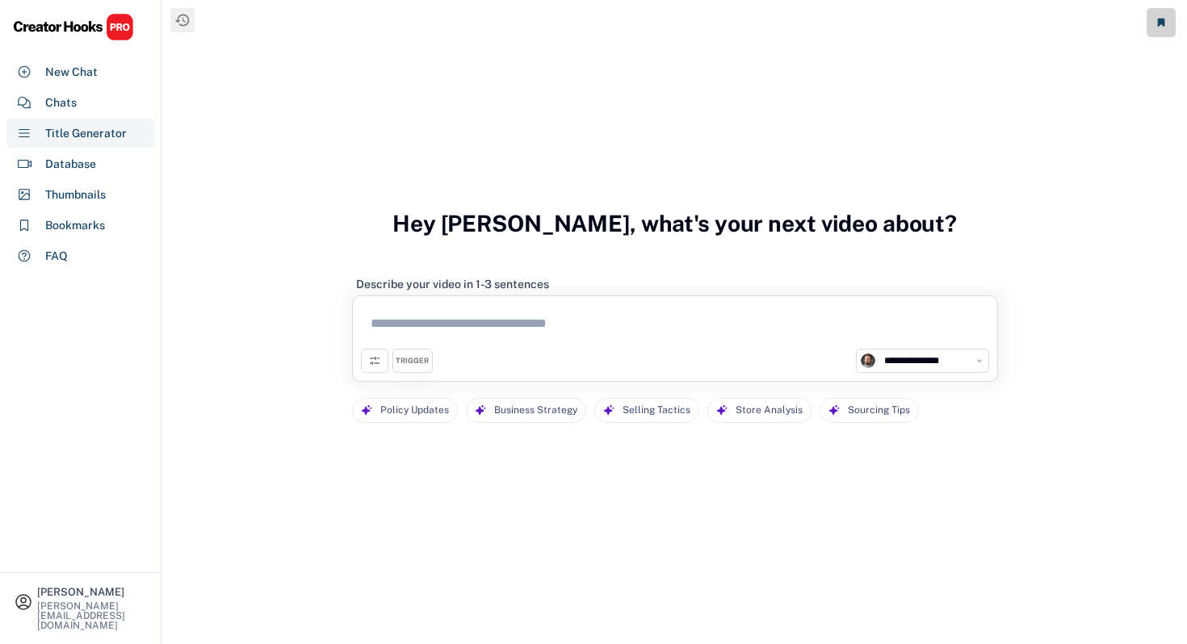
select select "**********"
click at [476, 340] on textarea at bounding box center [675, 326] width 628 height 44
paste textarea "**********"
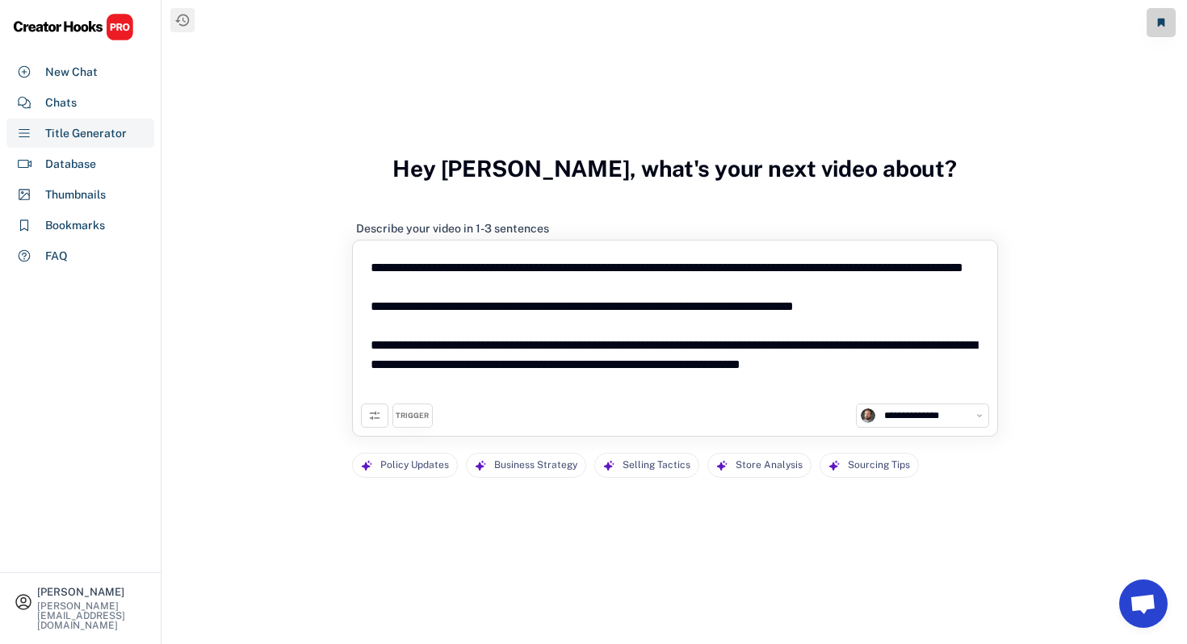
click at [371, 370] on textarea "**********" at bounding box center [675, 326] width 628 height 155
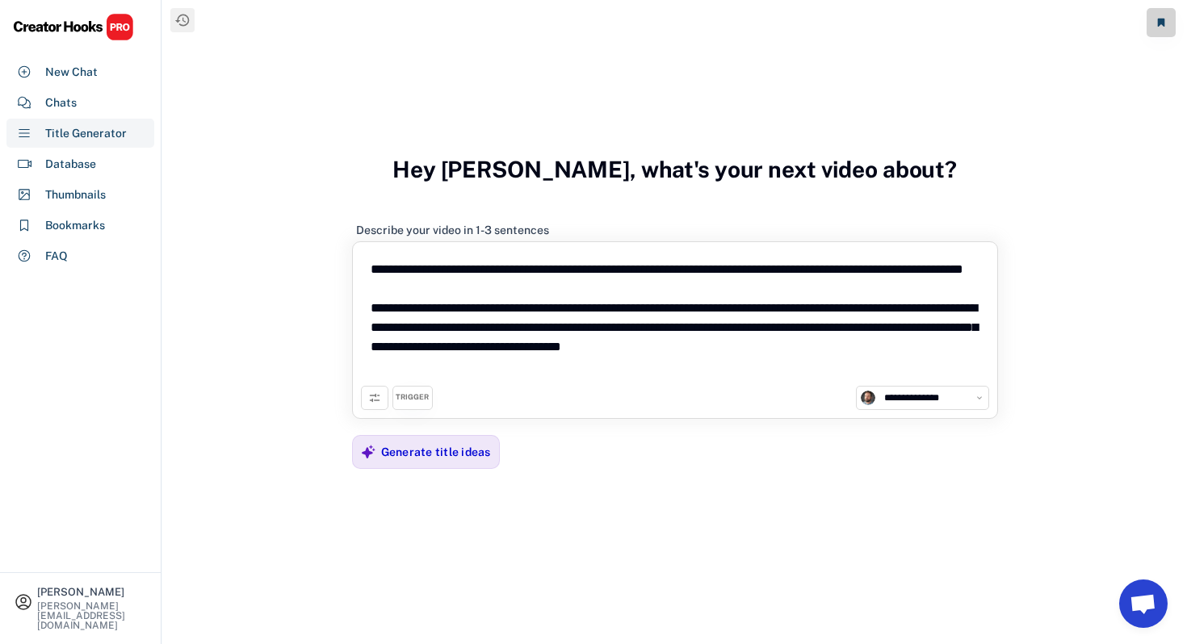
click at [372, 328] on textarea "**********" at bounding box center [675, 318] width 628 height 136
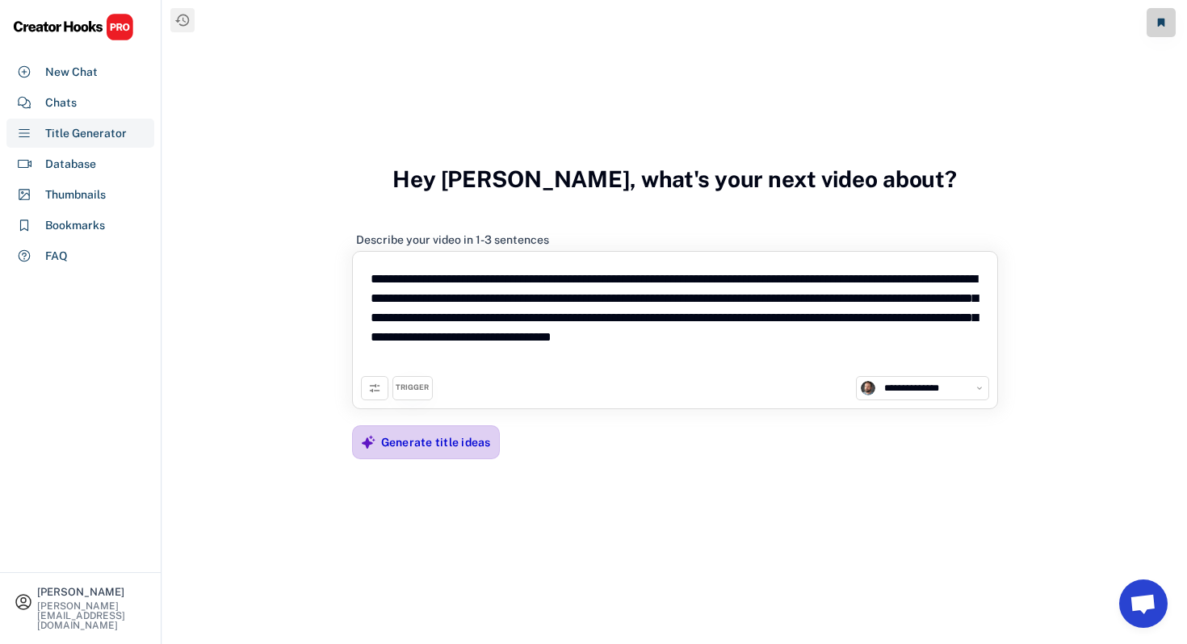
type textarea "**********"
click at [378, 434] on div "Generate title ideas" at bounding box center [426, 443] width 148 height 34
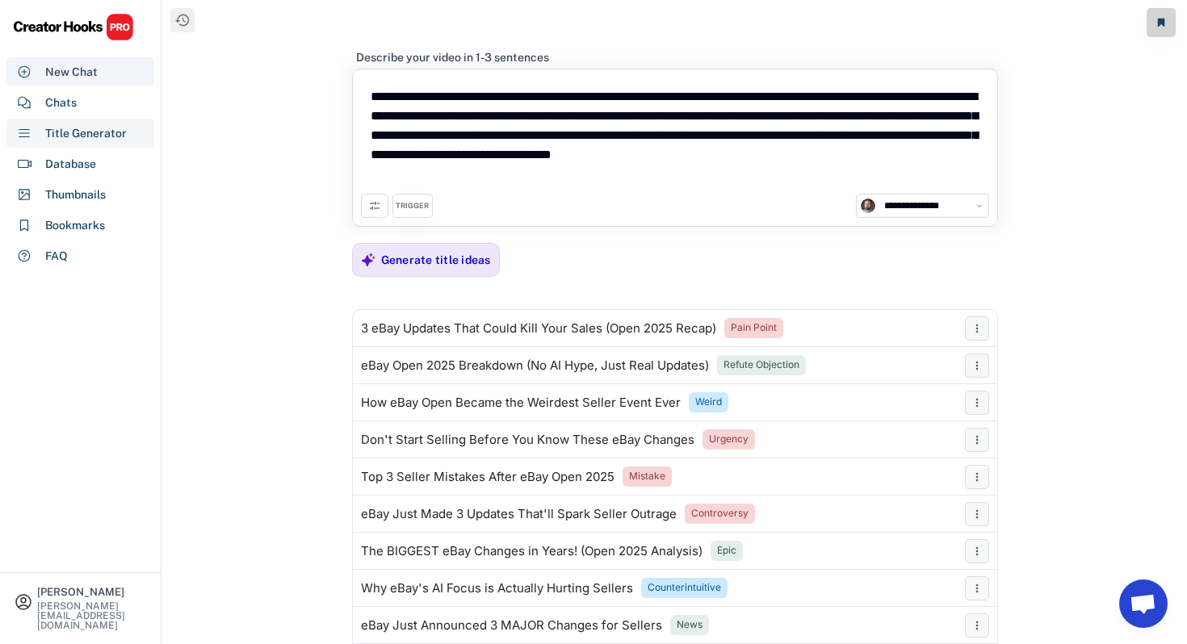
click at [96, 86] on div "New Chat" at bounding box center [80, 71] width 148 height 29
select select "**********"
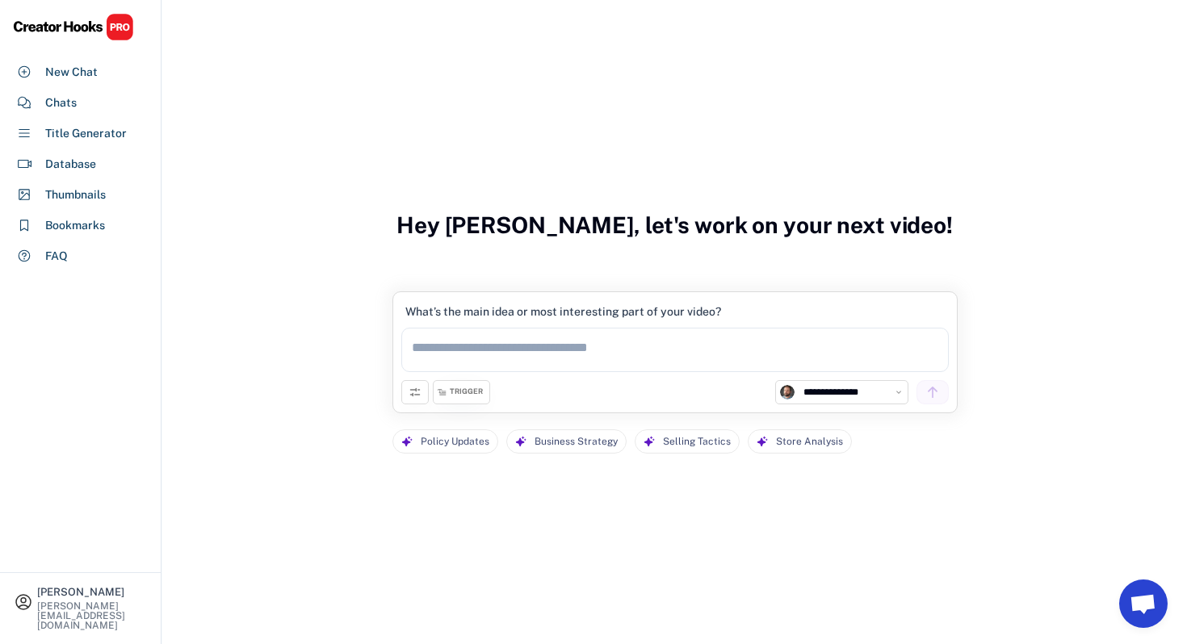
click at [568, 363] on textarea at bounding box center [674, 350] width 547 height 44
paste textarea "**********"
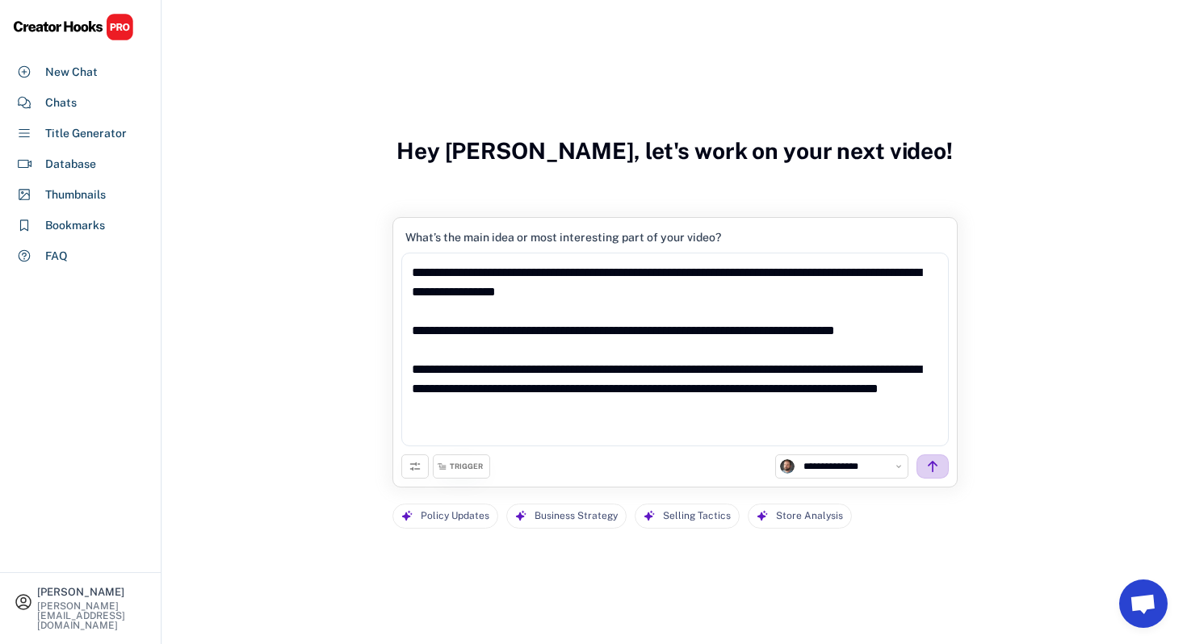
click at [939, 474] on div at bounding box center [932, 467] width 32 height 24
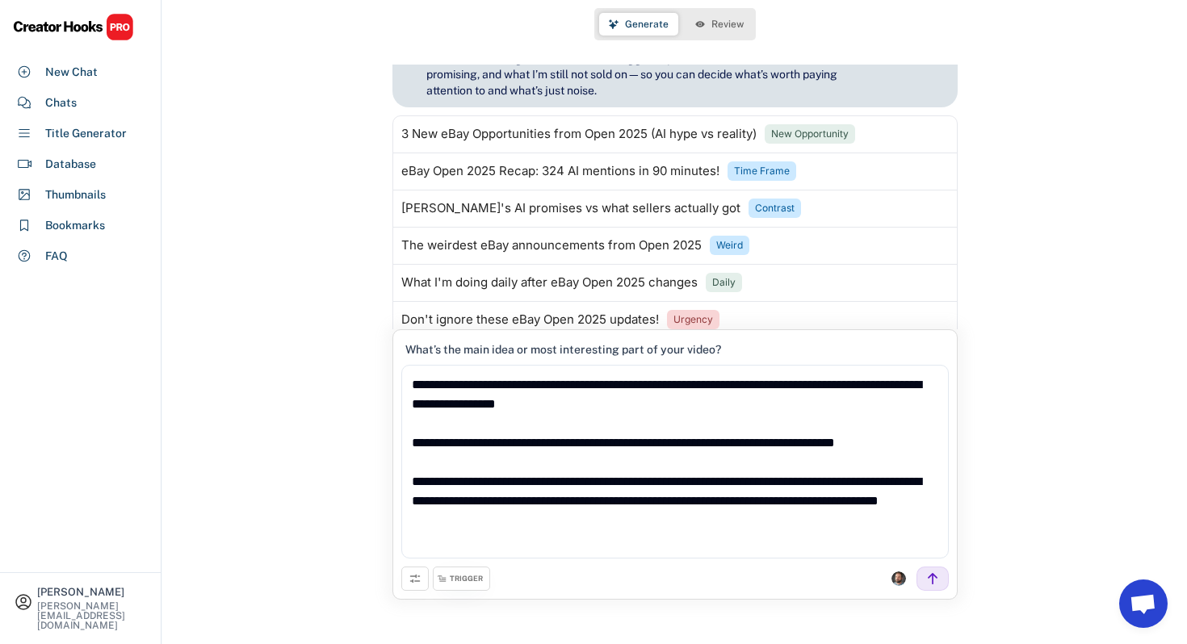
scroll to position [69, 0]
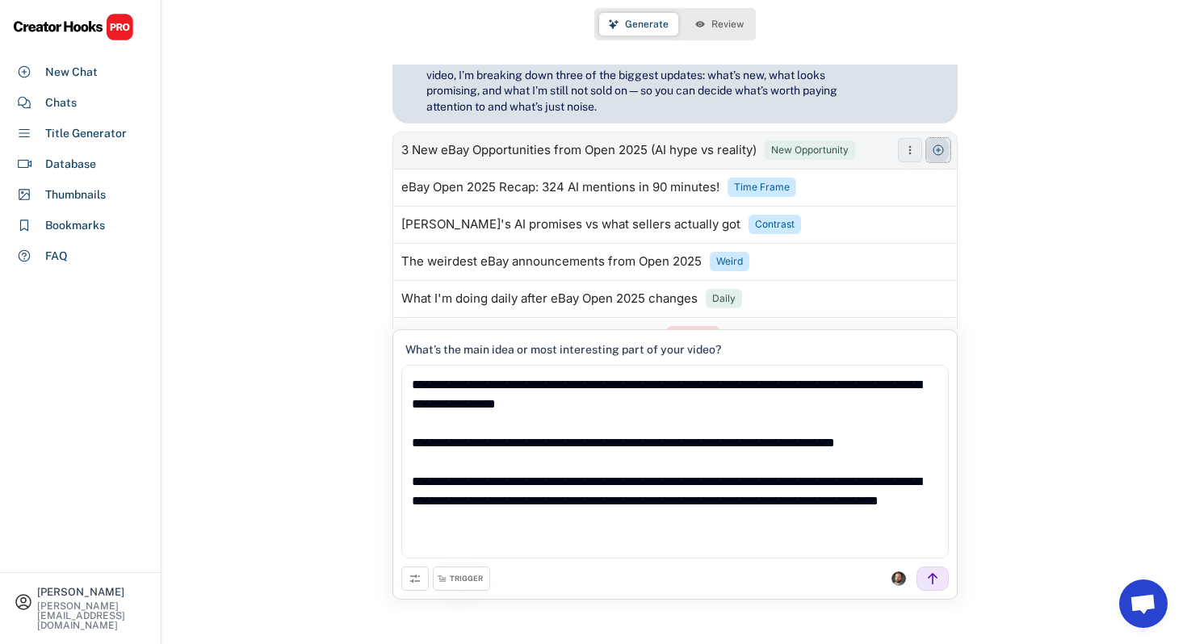
click at [939, 144] on icon at bounding box center [938, 150] width 13 height 13
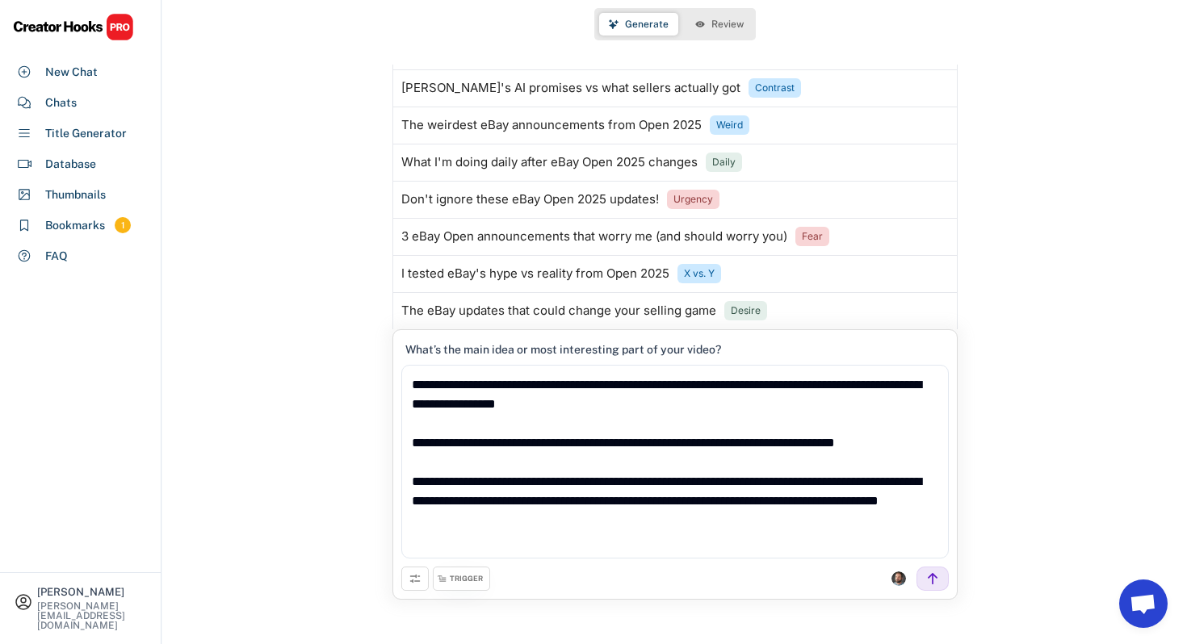
scroll to position [208, 0]
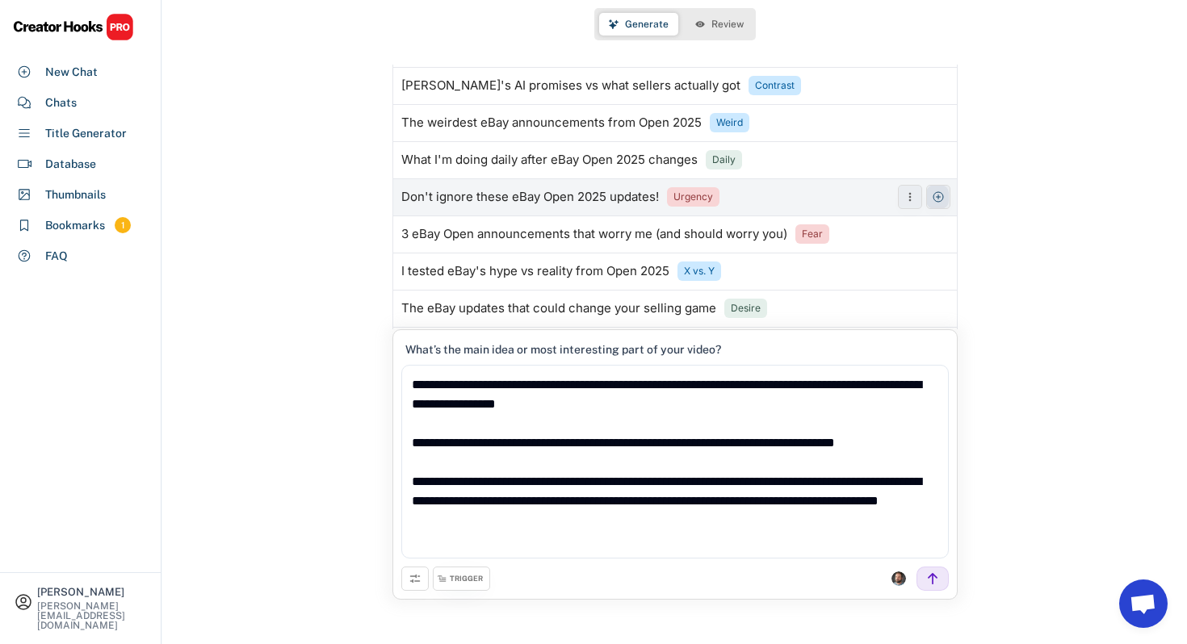
click at [941, 191] on icon at bounding box center [938, 197] width 13 height 13
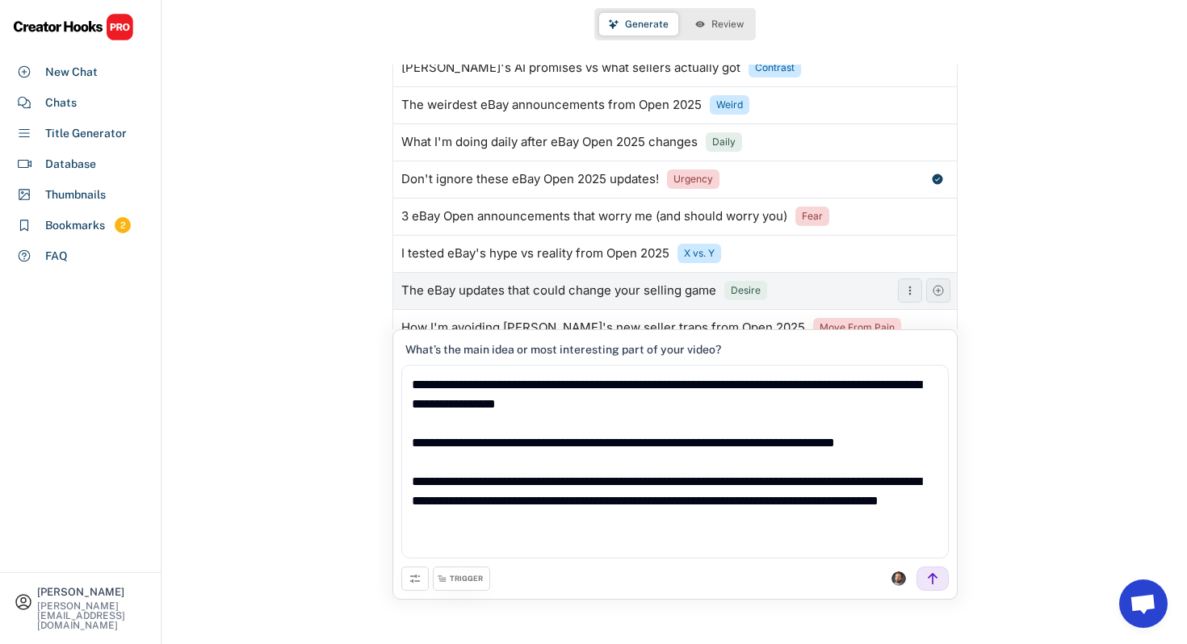
scroll to position [237, 0]
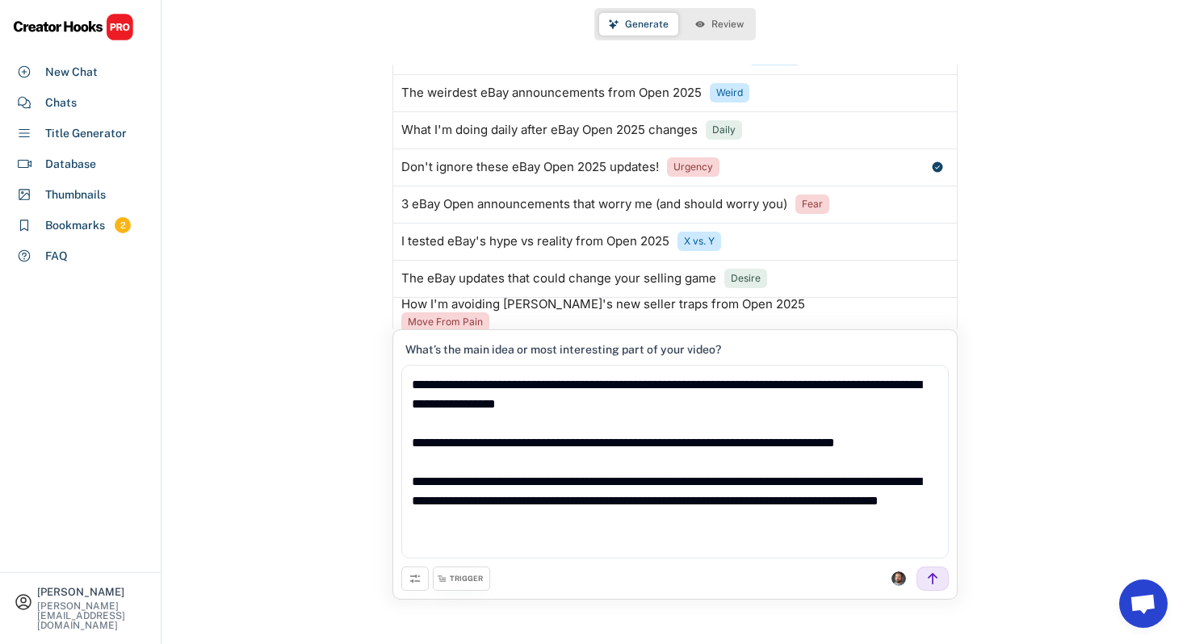
click at [713, 466] on textarea "**********" at bounding box center [674, 462] width 547 height 194
paste textarea
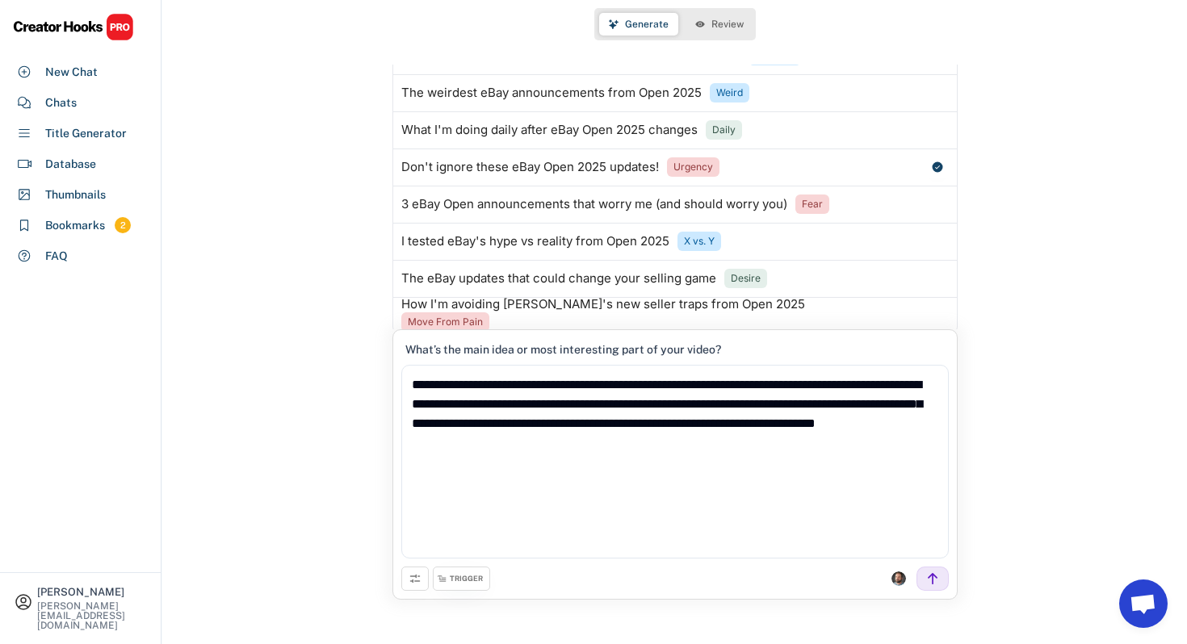
scroll to position [170, 0]
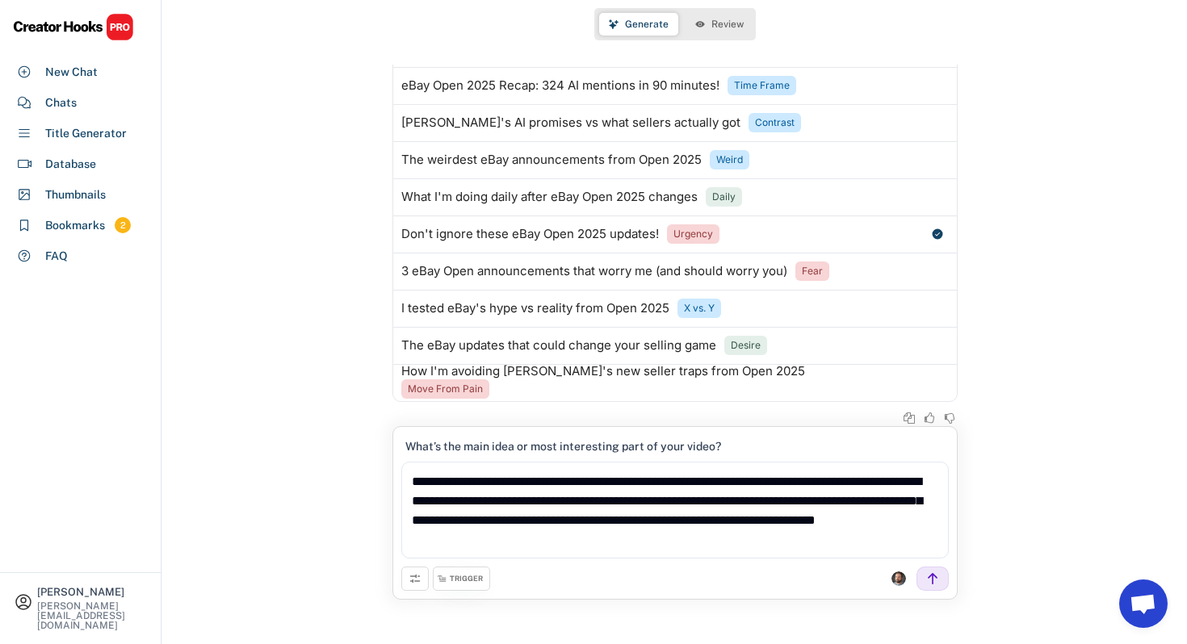
type textarea "**********"
click at [930, 581] on icon at bounding box center [932, 579] width 15 height 15
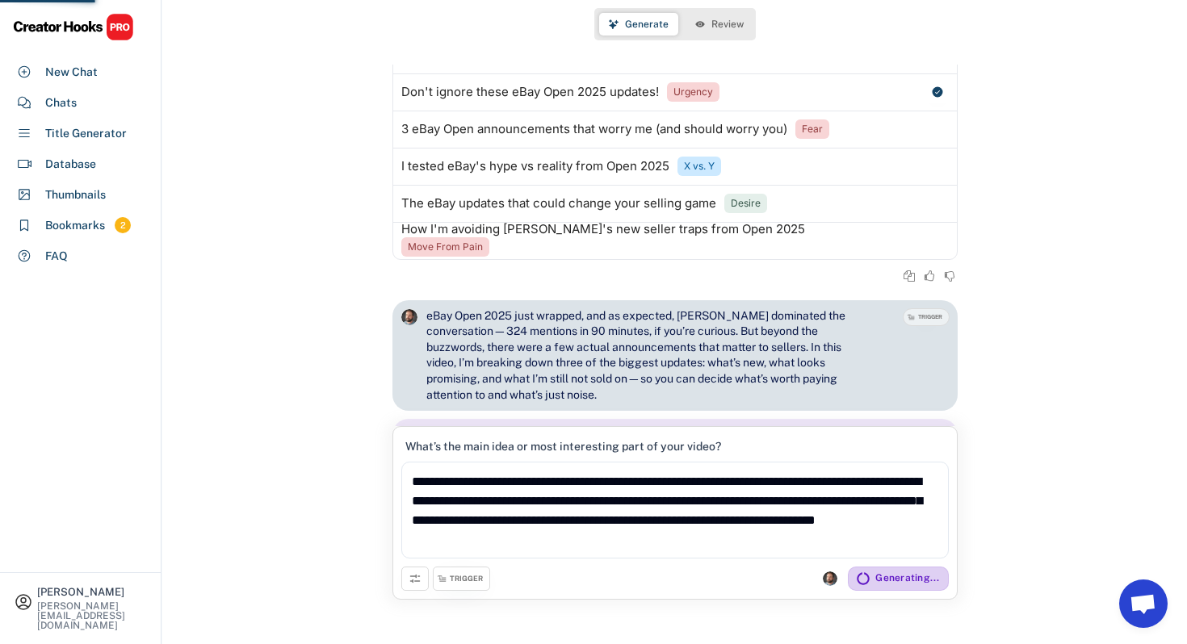
scroll to position [330, 0]
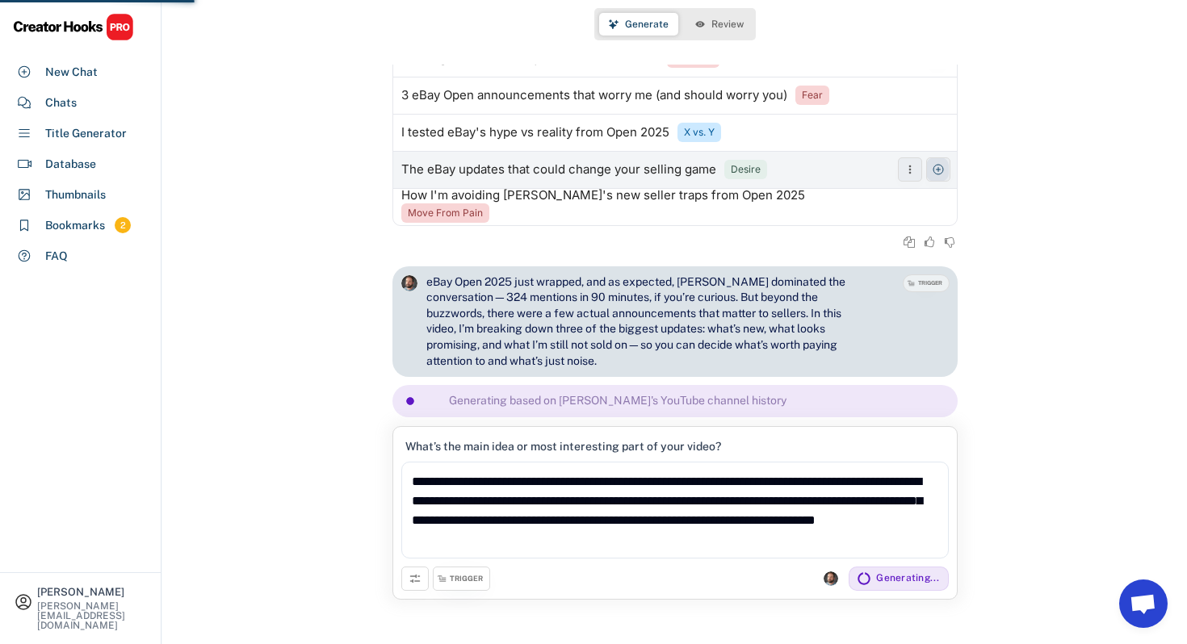
click at [937, 163] on icon at bounding box center [938, 169] width 13 height 13
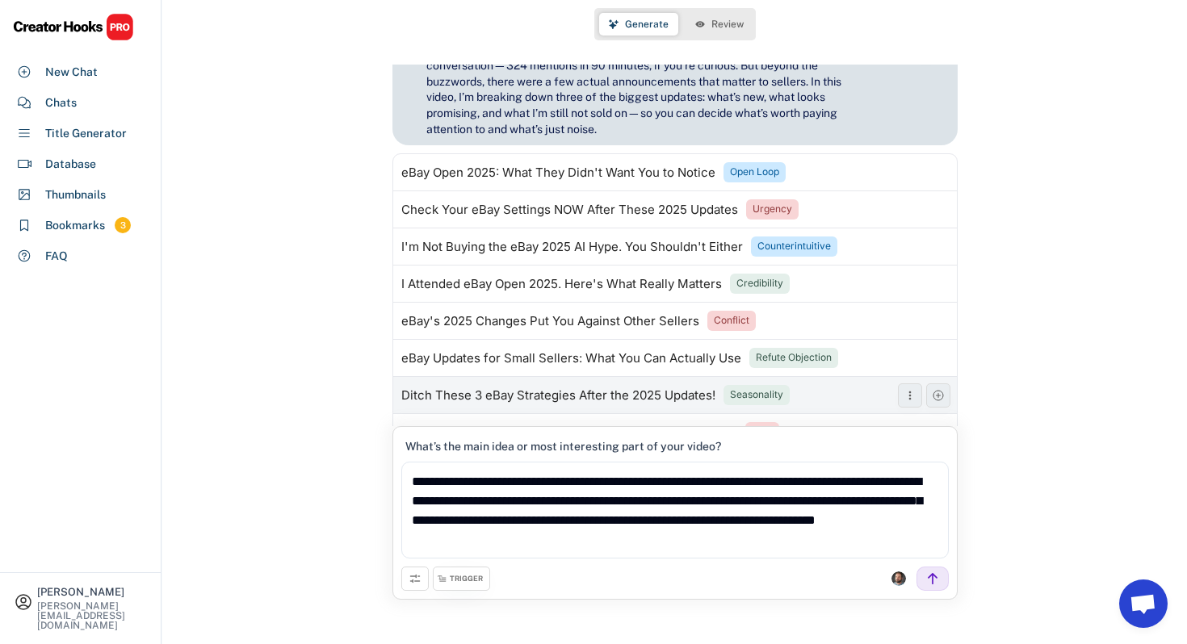
scroll to position [577, 0]
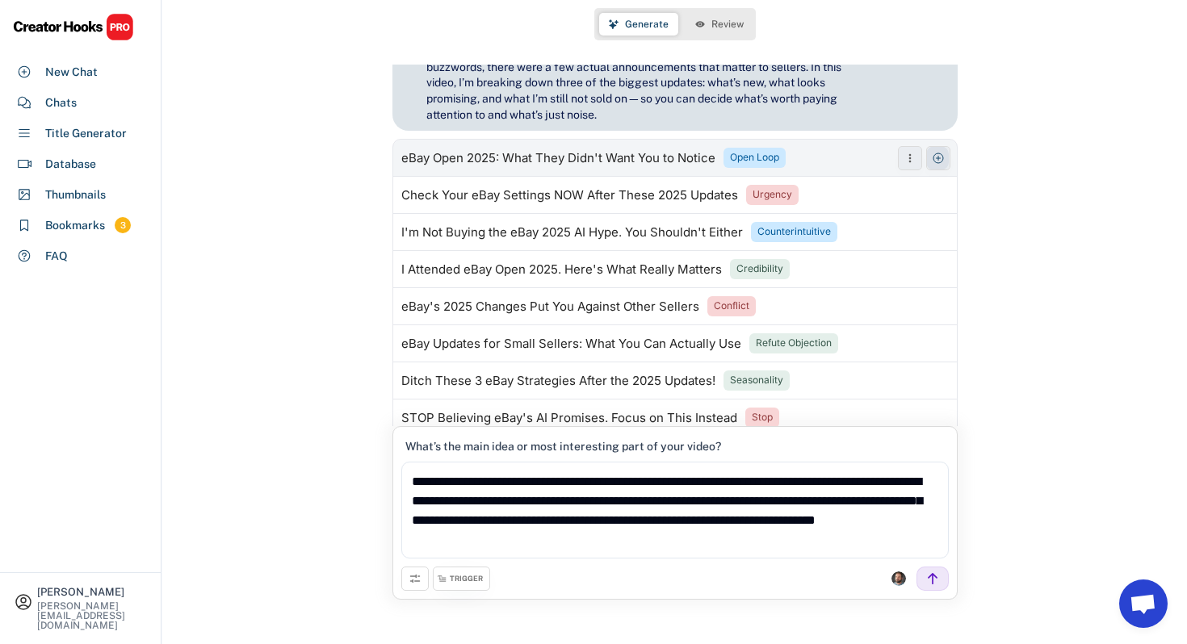
click at [938, 146] on button at bounding box center [938, 158] width 24 height 24
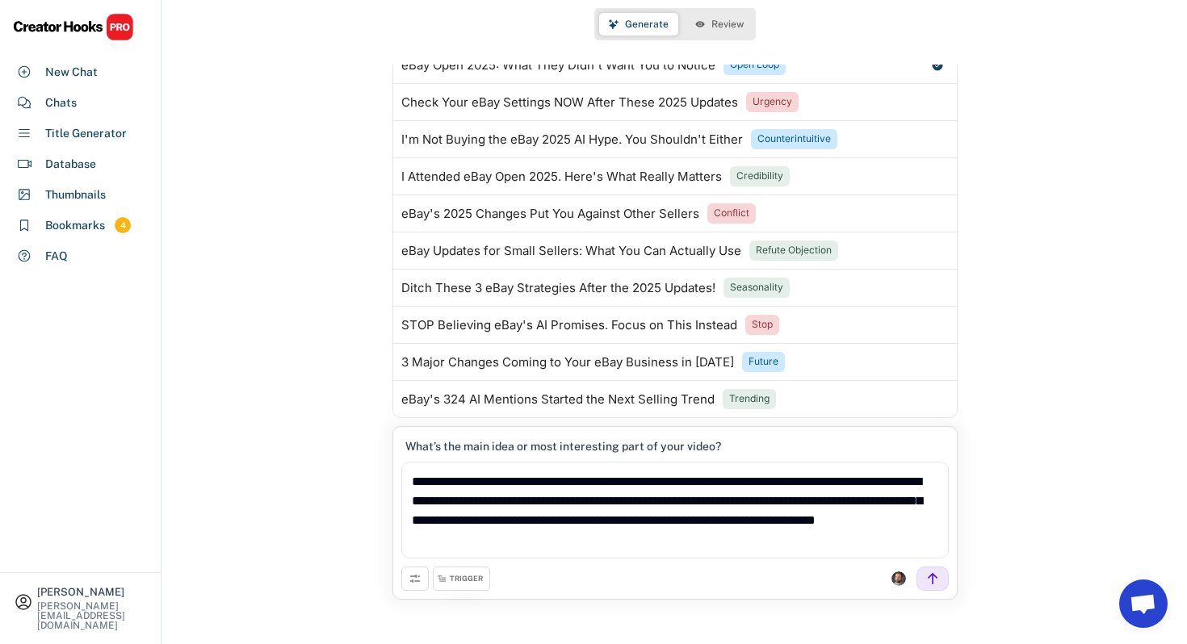
scroll to position [670, 0]
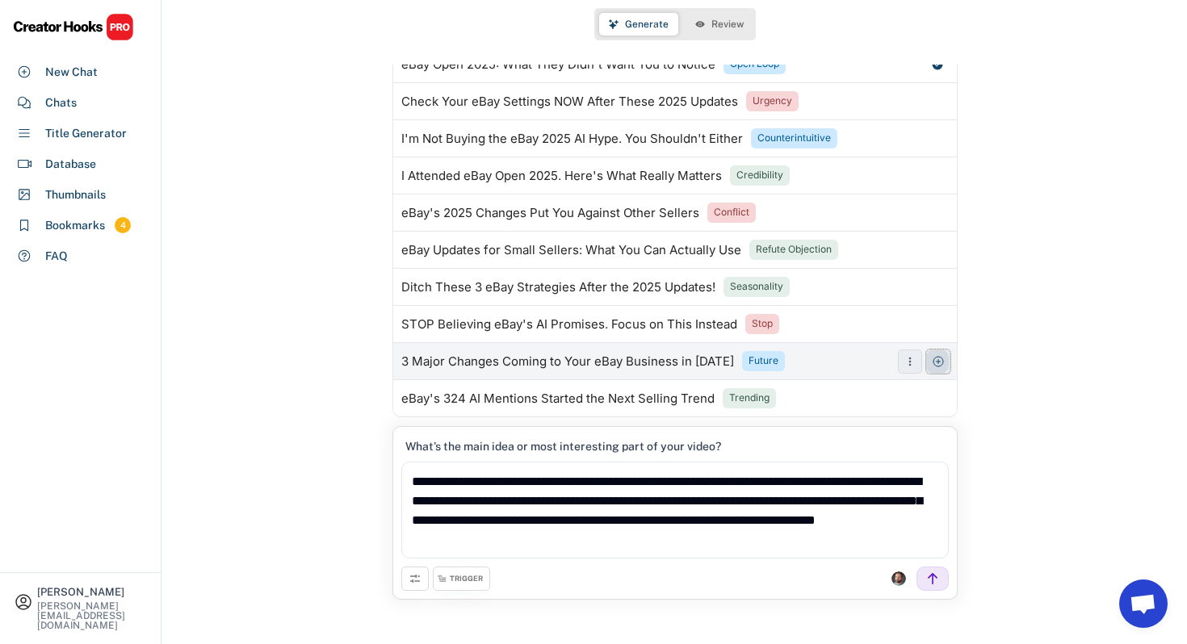
click at [931, 350] on button at bounding box center [938, 362] width 24 height 24
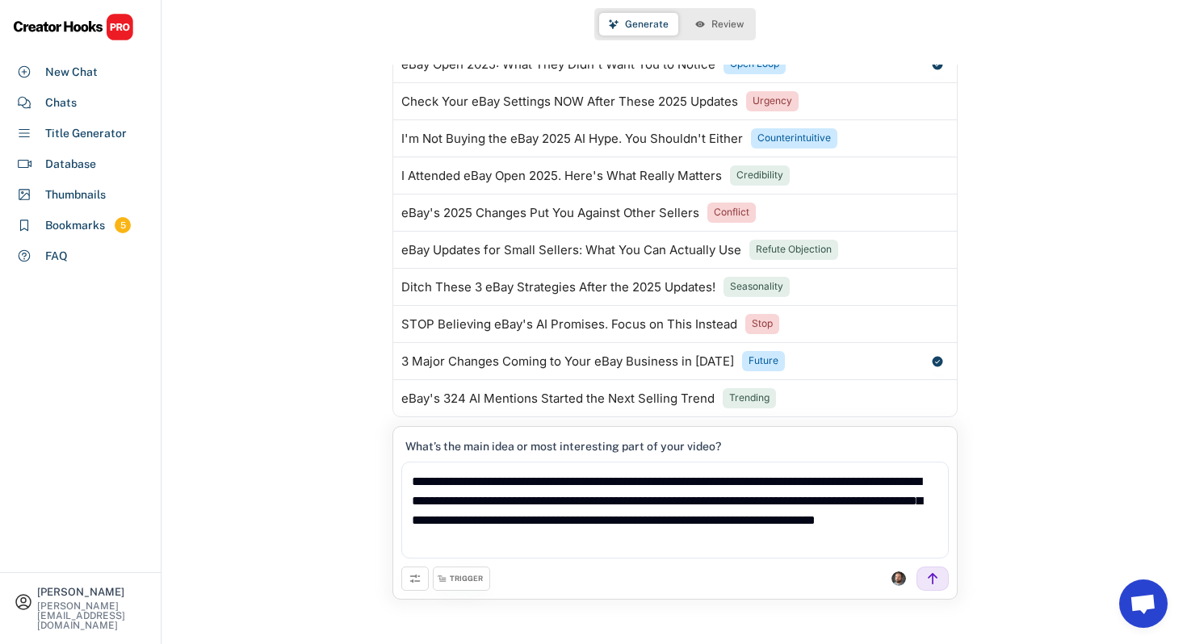
click at [732, 28] on span "Review" at bounding box center [727, 24] width 32 height 10
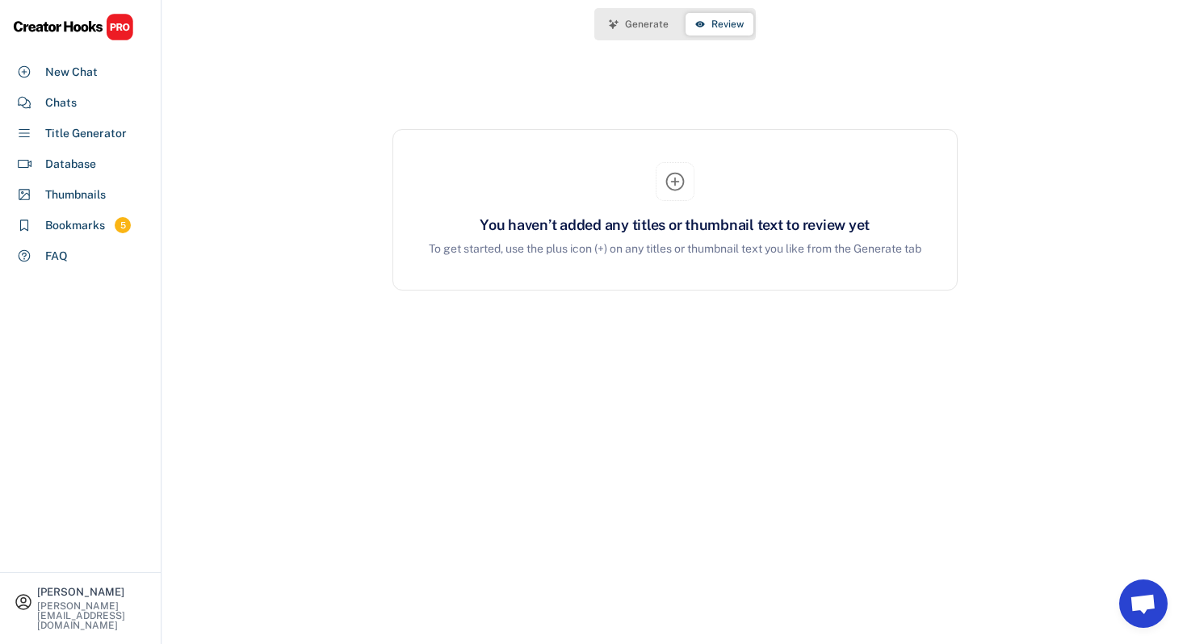
click at [653, 27] on span "Generate" at bounding box center [647, 24] width 44 height 10
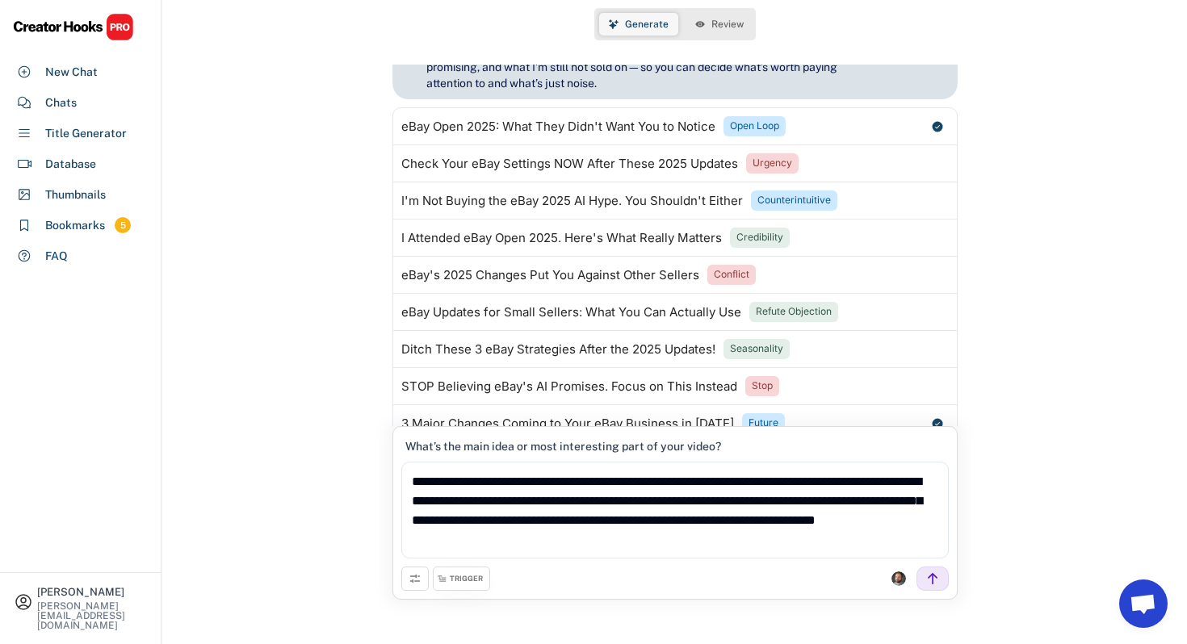
scroll to position [516, 0]
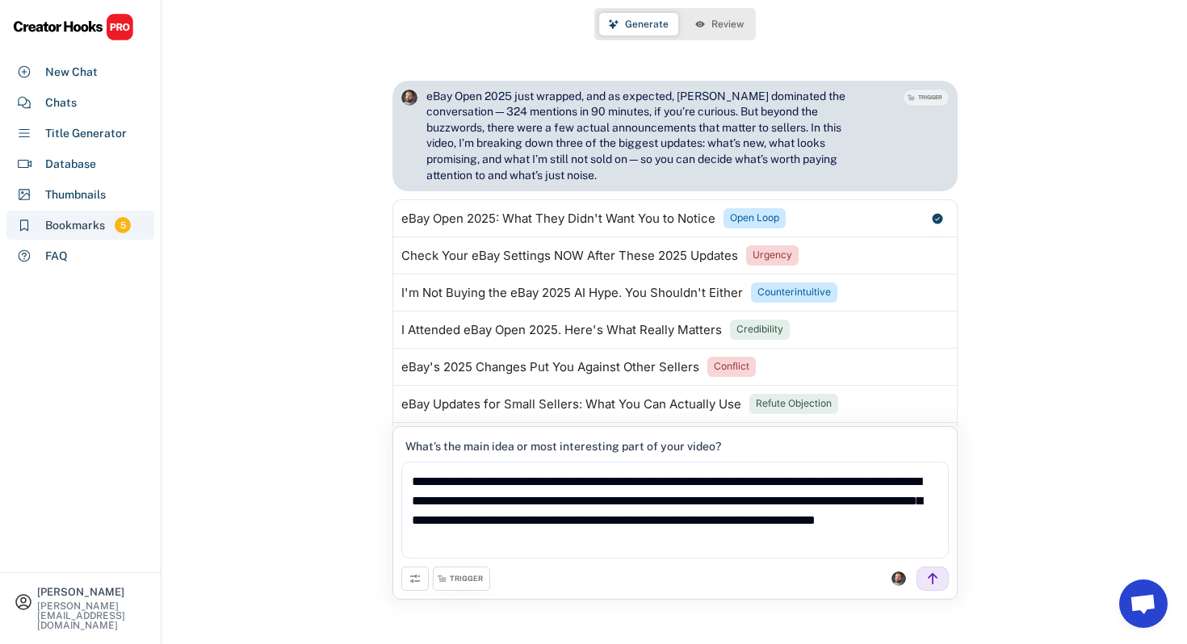
click at [81, 227] on div "Bookmarks" at bounding box center [75, 225] width 60 height 17
select select "******"
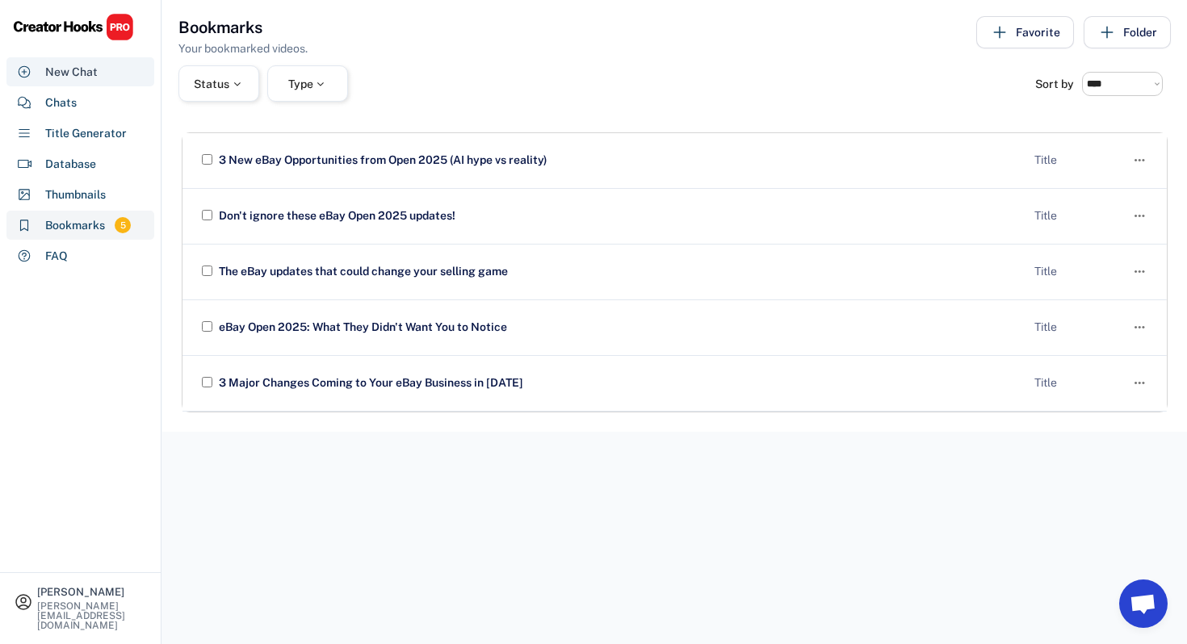
click at [86, 69] on div "New Chat" at bounding box center [71, 72] width 52 height 17
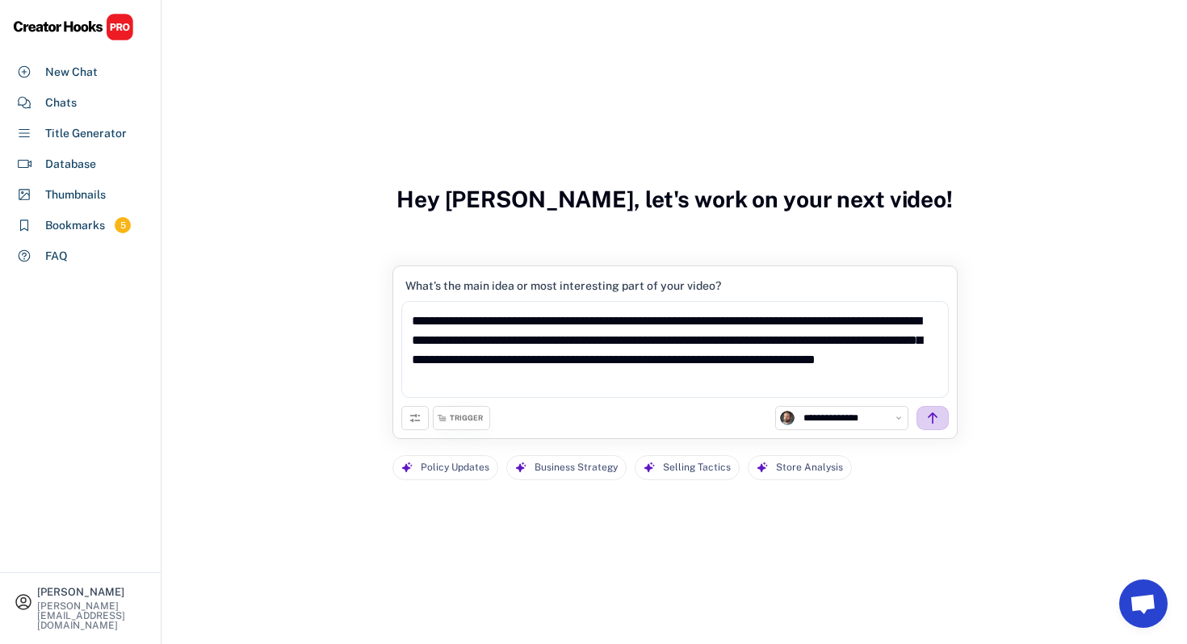
click at [928, 413] on div at bounding box center [932, 418] width 32 height 24
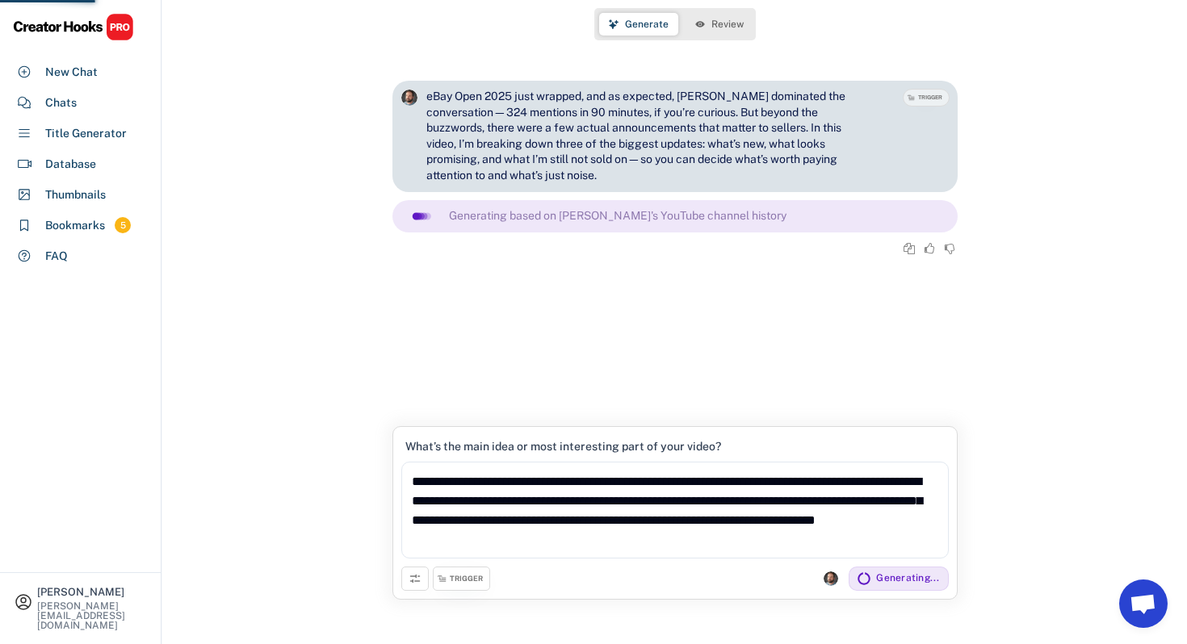
click at [929, 426] on div "eBay Open 2025 just wrapped, and as expected, [PERSON_NAME] dominated the conve…" at bounding box center [674, 246] width 1025 height 362
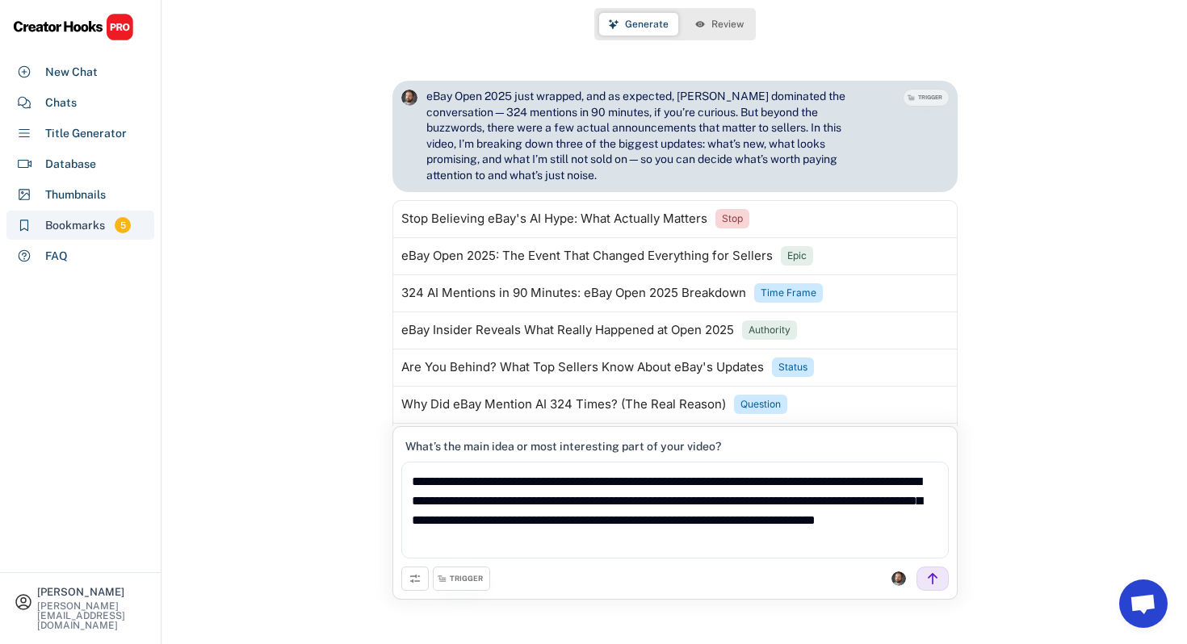
click at [89, 234] on div "Bookmarks 5" at bounding box center [80, 225] width 148 height 29
click at [106, 216] on div "Bookmarks 5" at bounding box center [80, 225] width 148 height 29
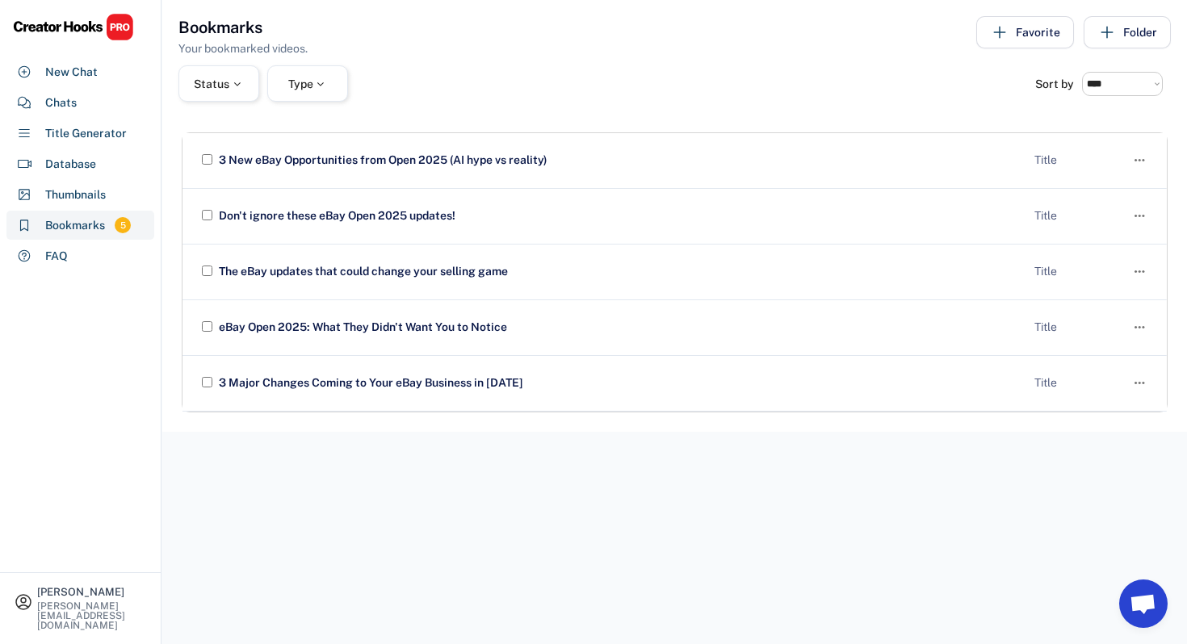
click at [1107, 55] on div "Bookmarks Your bookmarked videos. Favorite Folder" at bounding box center [674, 36] width 992 height 41
click at [1122, 40] on button "Folder" at bounding box center [1127, 32] width 87 height 32
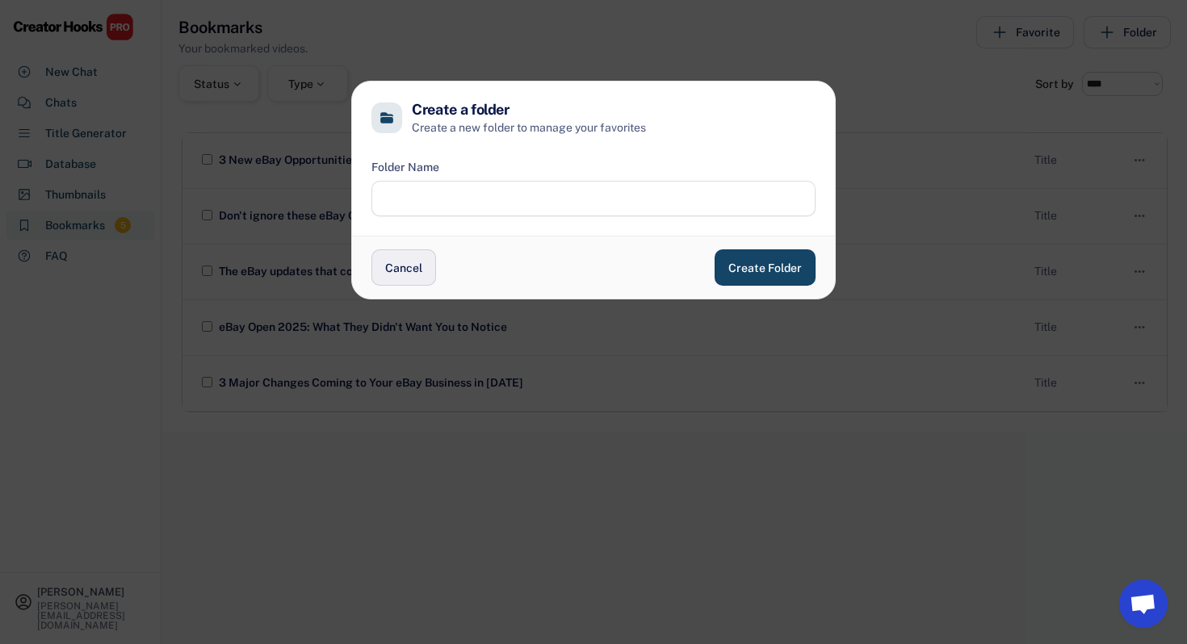
click at [388, 269] on button "Cancel" at bounding box center [403, 268] width 65 height 36
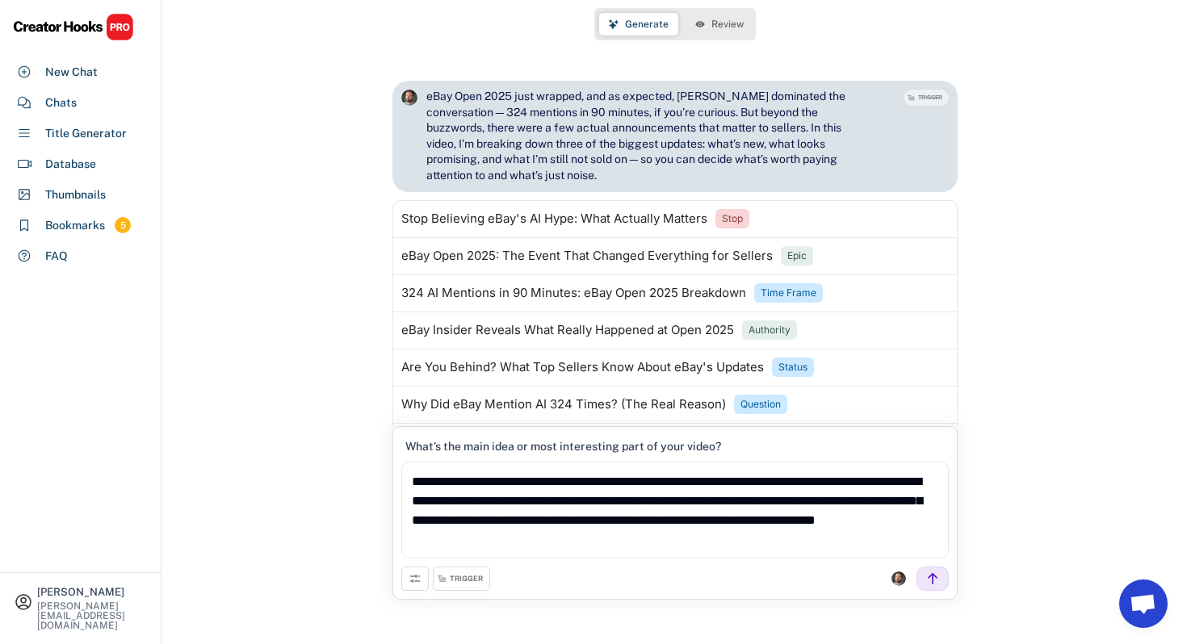
click at [719, 10] on div "Generate Review" at bounding box center [674, 24] width 161 height 32
click at [719, 19] on span "Review" at bounding box center [727, 24] width 32 height 10
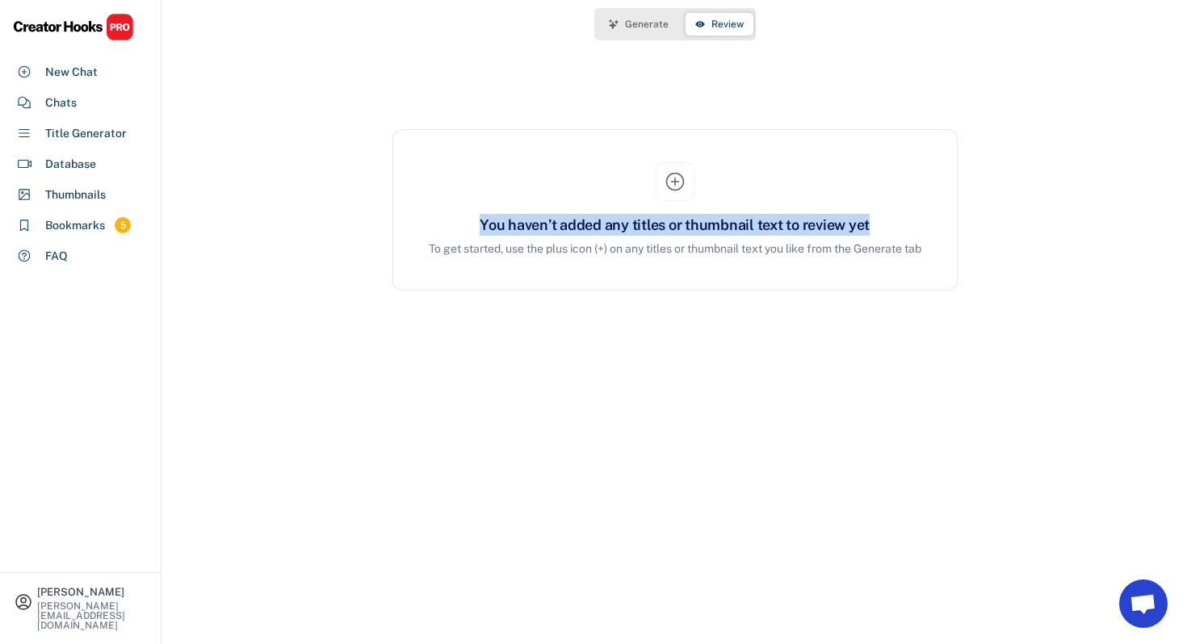
drag, startPoint x: 909, startPoint y: 229, endPoint x: 441, endPoint y: 232, distance: 468.3
click at [441, 232] on div "You haven’t added any titles or thumbnail text to review yet" at bounding box center [675, 225] width 525 height 22
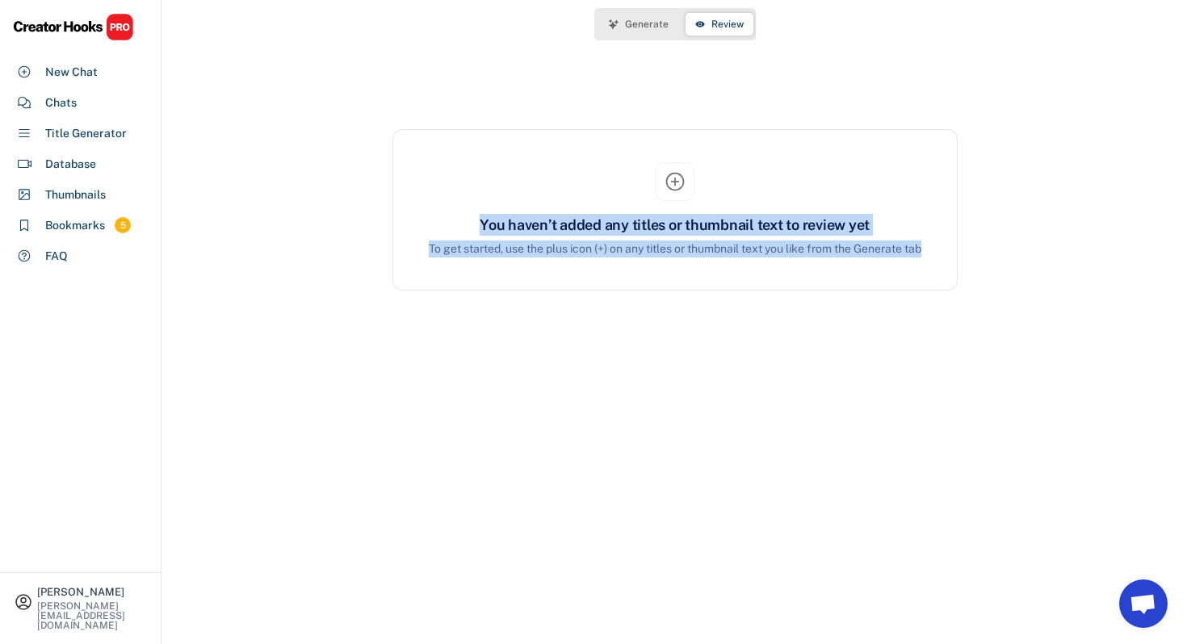
drag, startPoint x: 939, startPoint y: 246, endPoint x: 450, endPoint y: 233, distance: 489.5
click at [450, 233] on div "You haven’t added any titles or thumbnail text to review yet To get started, us…" at bounding box center [674, 209] width 565 height 161
copy div "You haven’t added any titles or thumbnail text to review yet To get started, us…"
click at [619, 17] on button "Generate" at bounding box center [638, 24] width 79 height 23
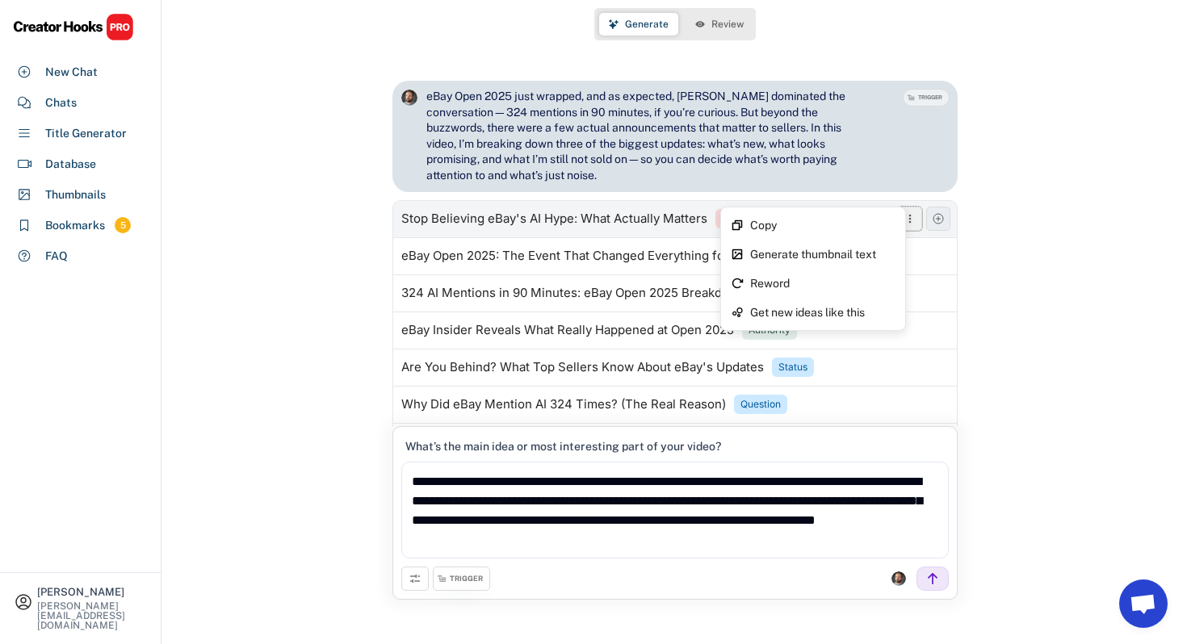
click at [904, 212] on icon at bounding box center [910, 218] width 13 height 13
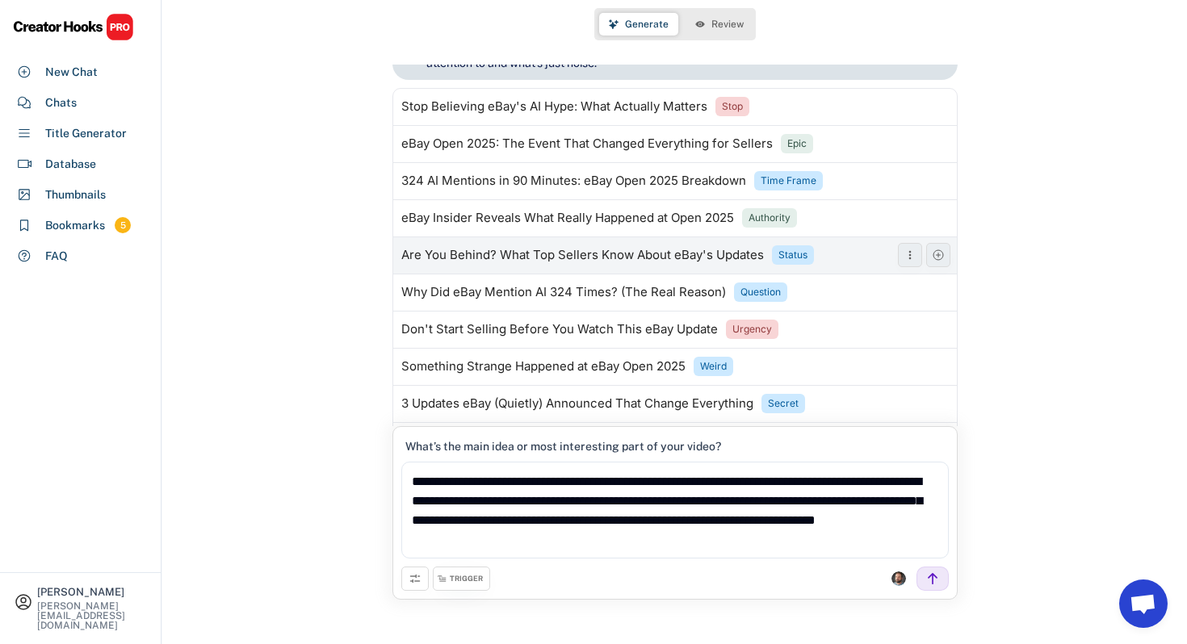
scroll to position [170, 0]
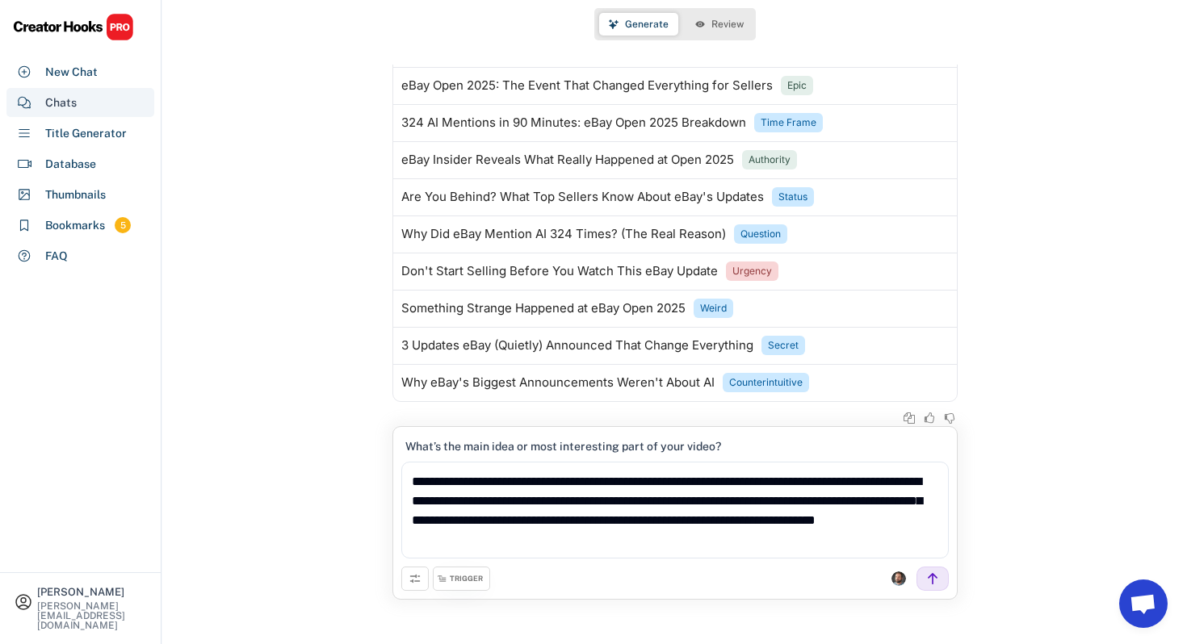
click at [71, 108] on div "Chats" at bounding box center [60, 102] width 31 height 17
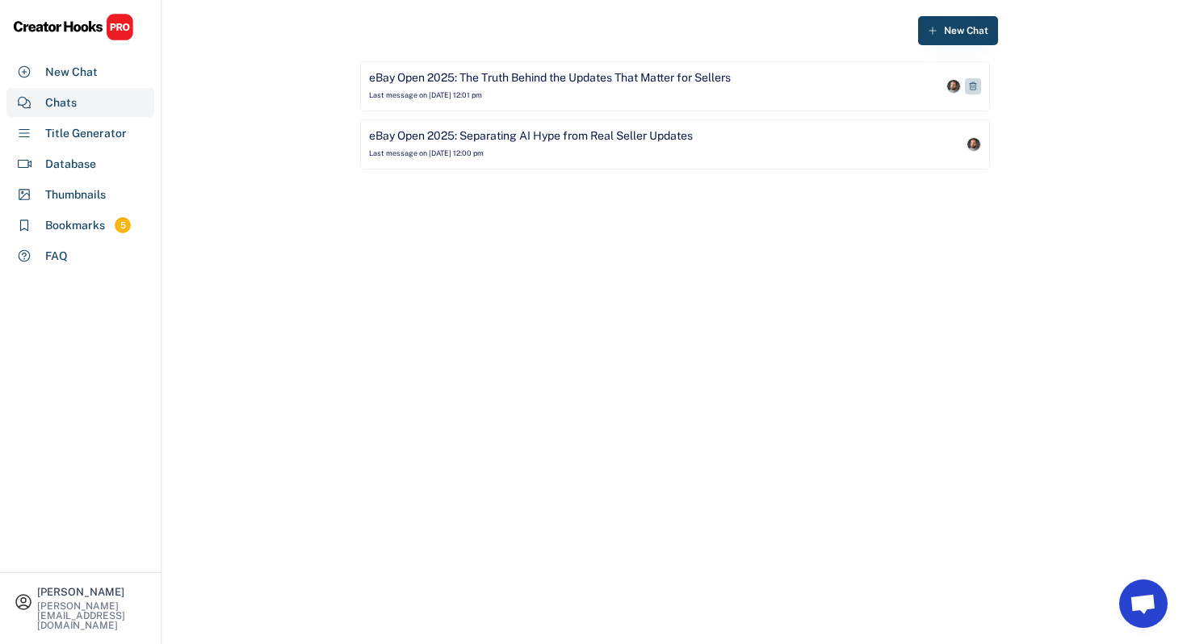
click at [524, 88] on div "eBay Open 2025: The Truth Behind the Updates That Matter for Sellers Last messa…" at bounding box center [655, 86] width 573 height 32
